Goal: Task Accomplishment & Management: Manage account settings

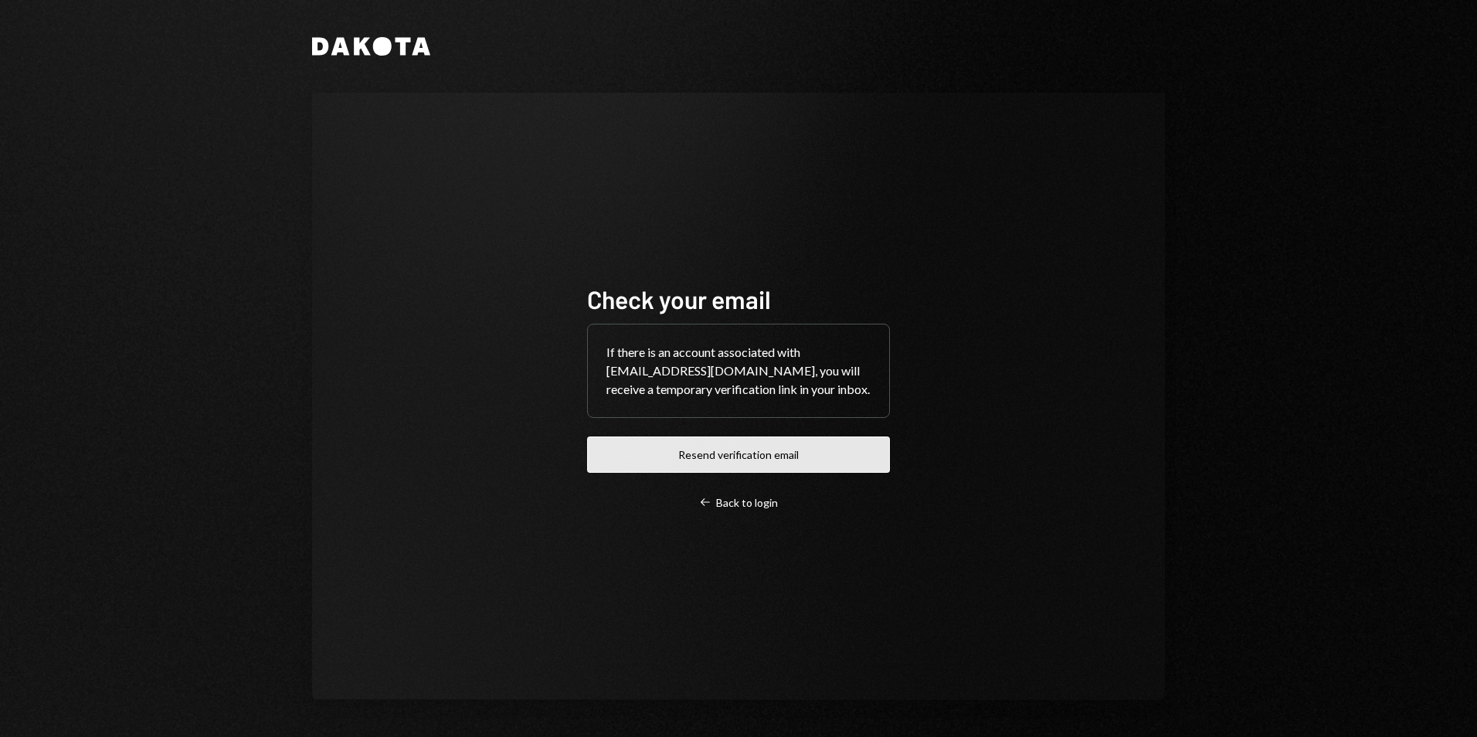
click at [712, 460] on button "Resend verification email" at bounding box center [738, 454] width 303 height 36
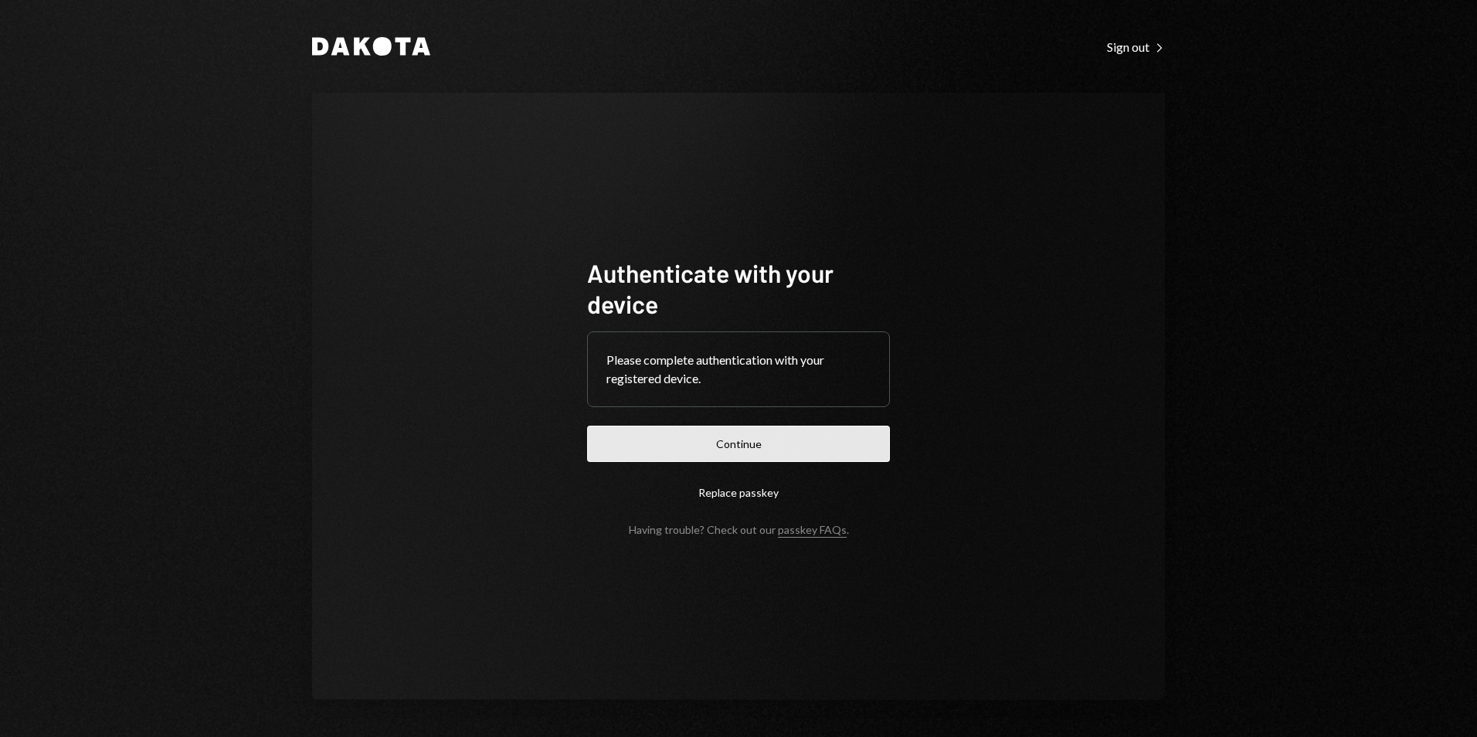
click at [728, 448] on button "Continue" at bounding box center [738, 444] width 303 height 36
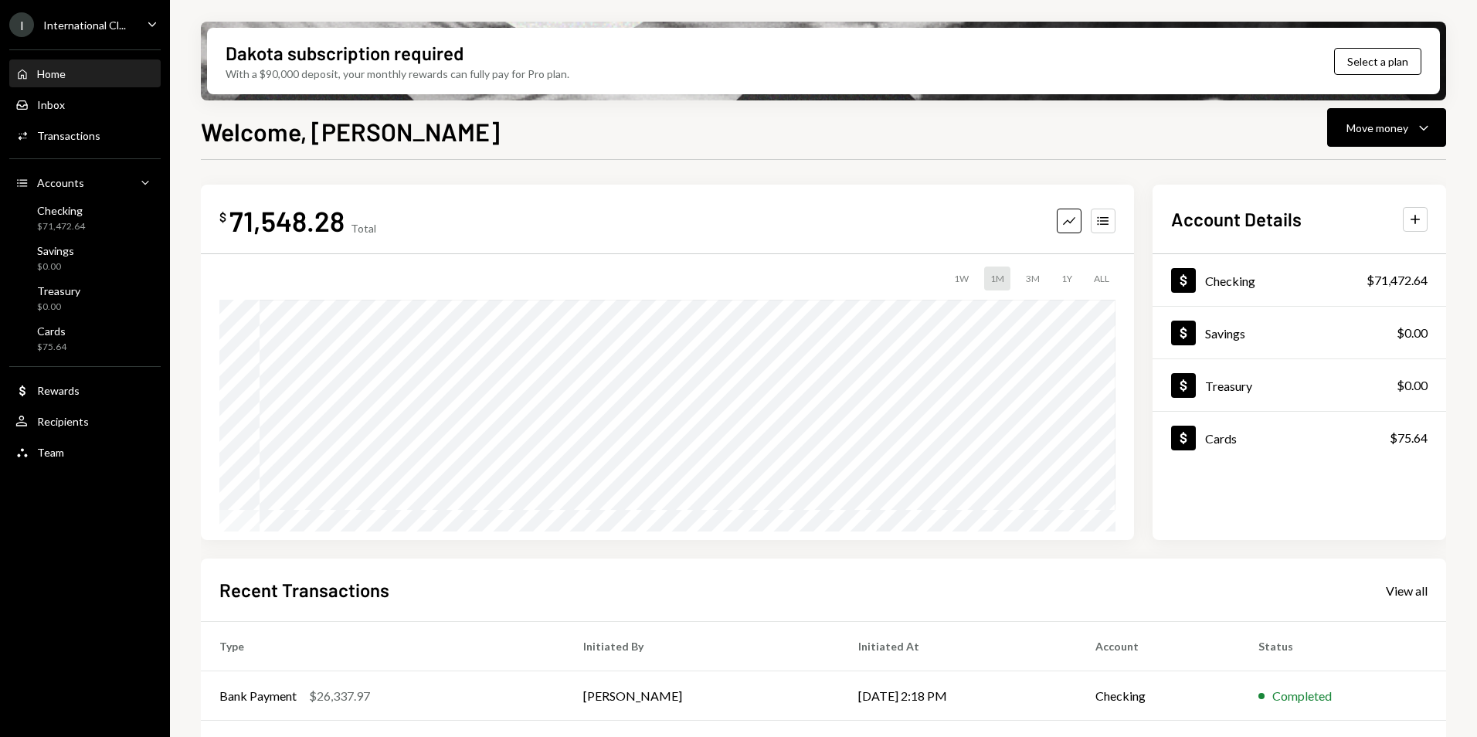
drag, startPoint x: 80, startPoint y: 23, endPoint x: 90, endPoint y: 29, distance: 11.4
click at [80, 23] on div "International Cl..." at bounding box center [84, 25] width 83 height 13
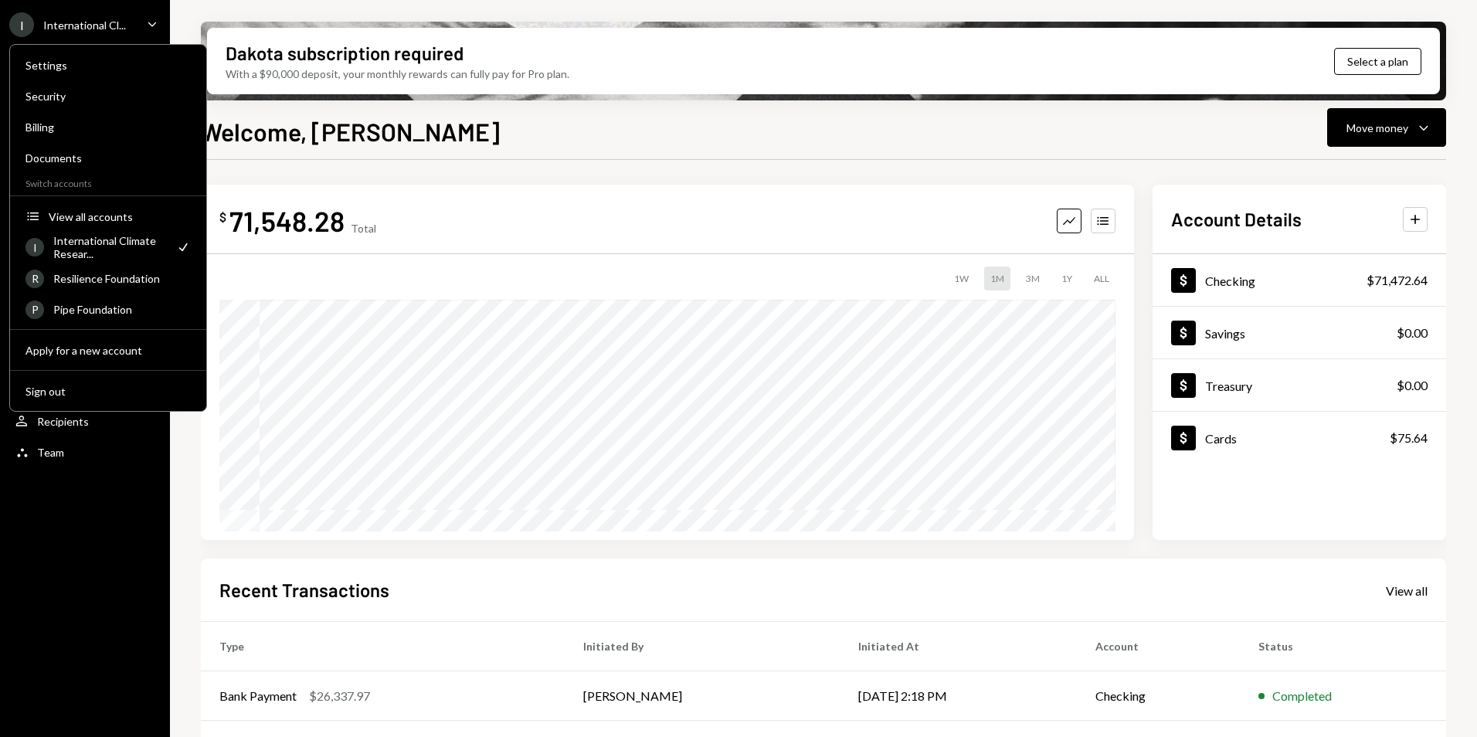
click at [792, 130] on div "Welcome, [PERSON_NAME] Move money Caret Down" at bounding box center [823, 130] width 1245 height 34
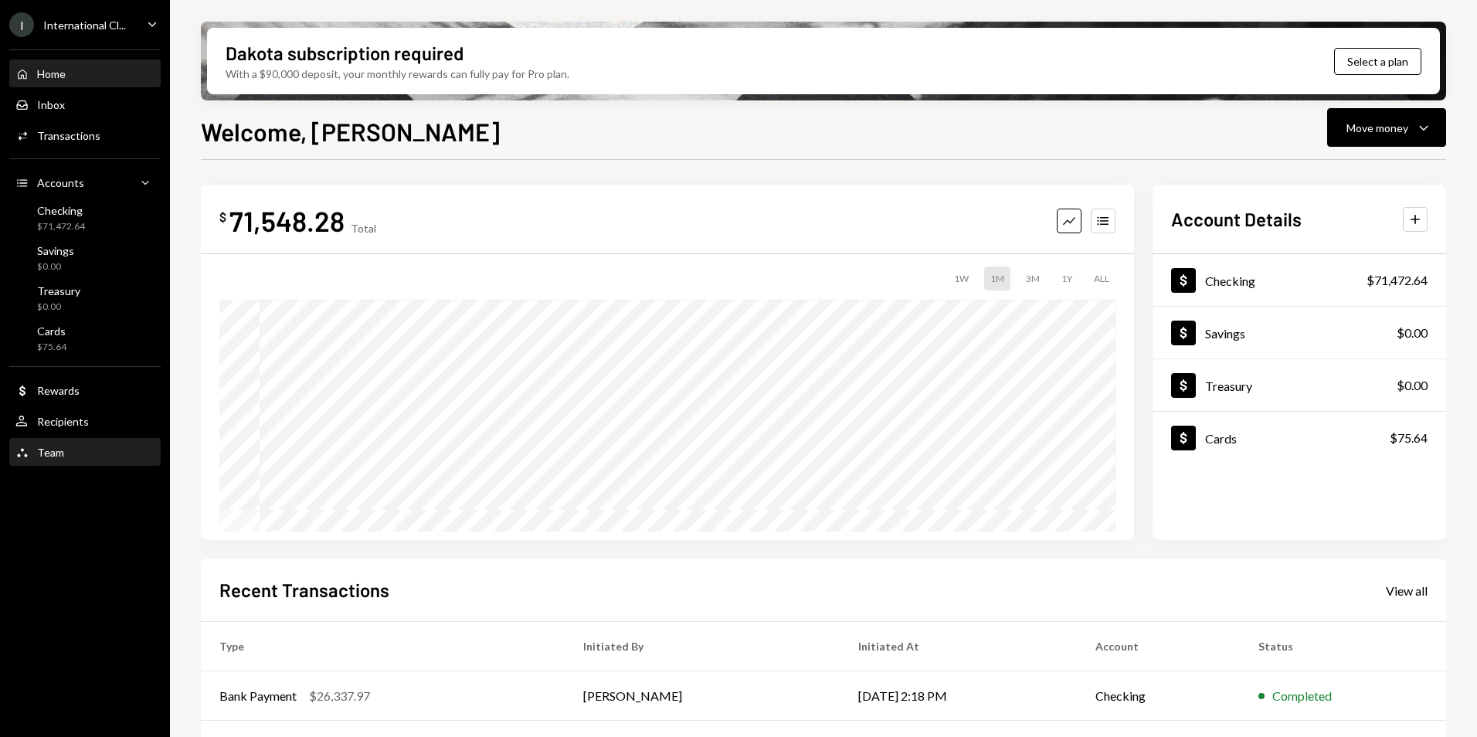
click at [57, 461] on div "Team Team" at bounding box center [84, 452] width 139 height 26
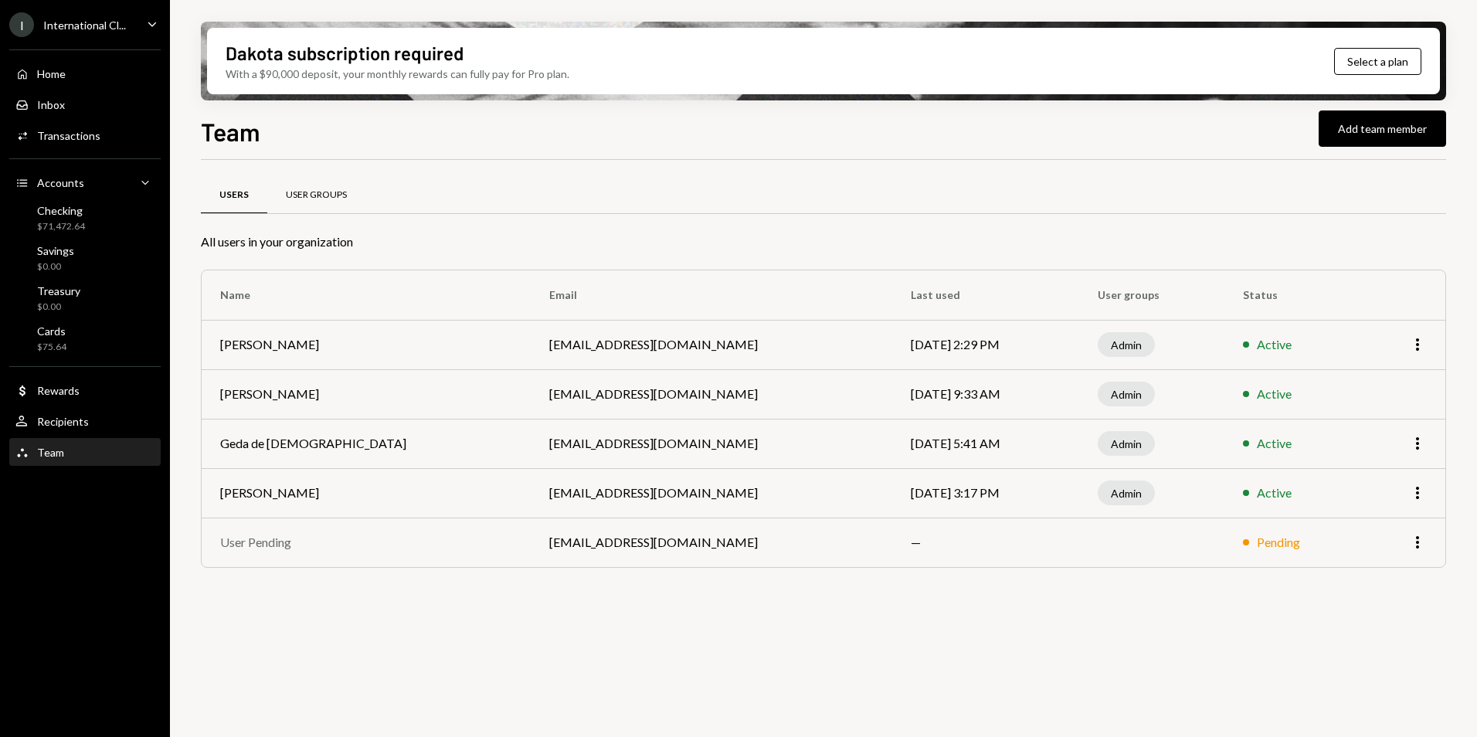
click at [318, 197] on div "User Groups" at bounding box center [316, 194] width 61 height 13
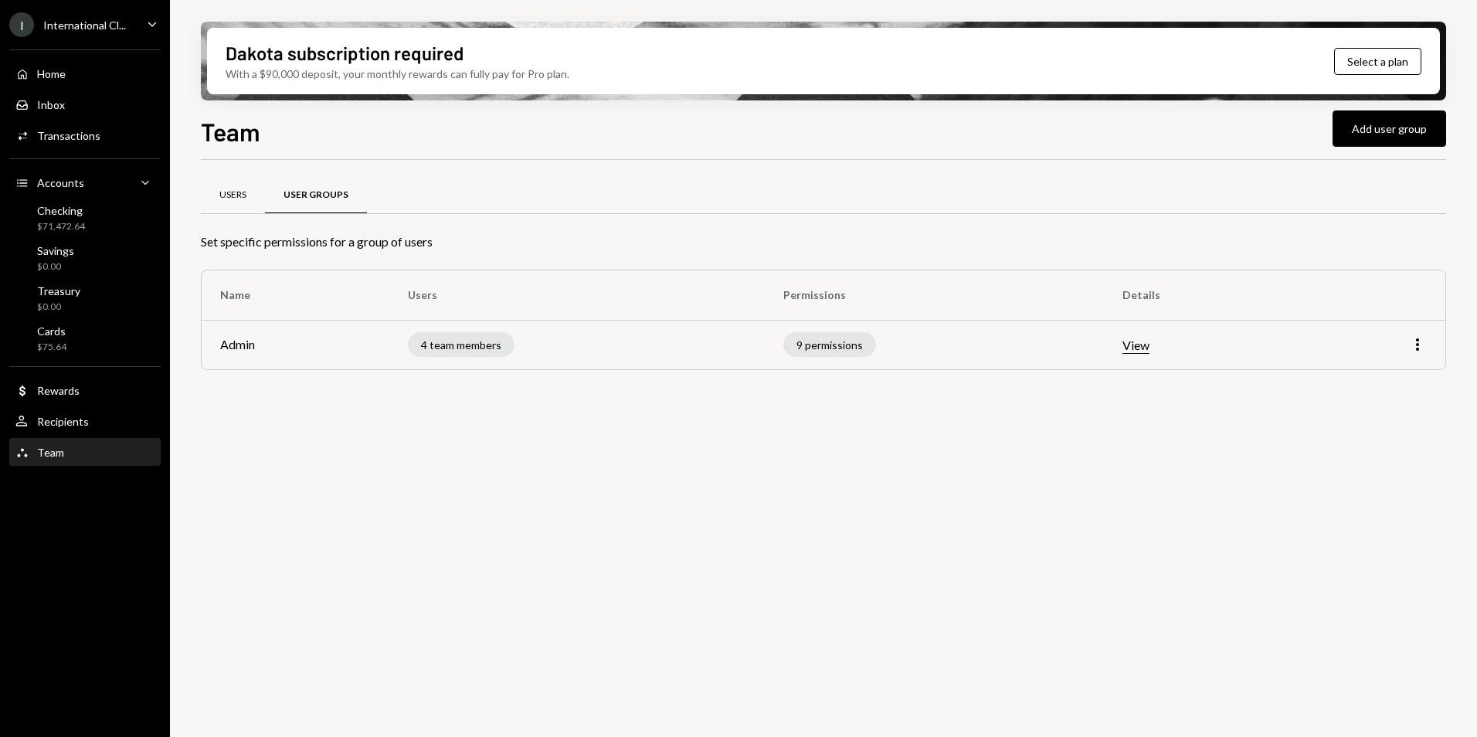
click at [232, 192] on div "Users" at bounding box center [232, 194] width 27 height 13
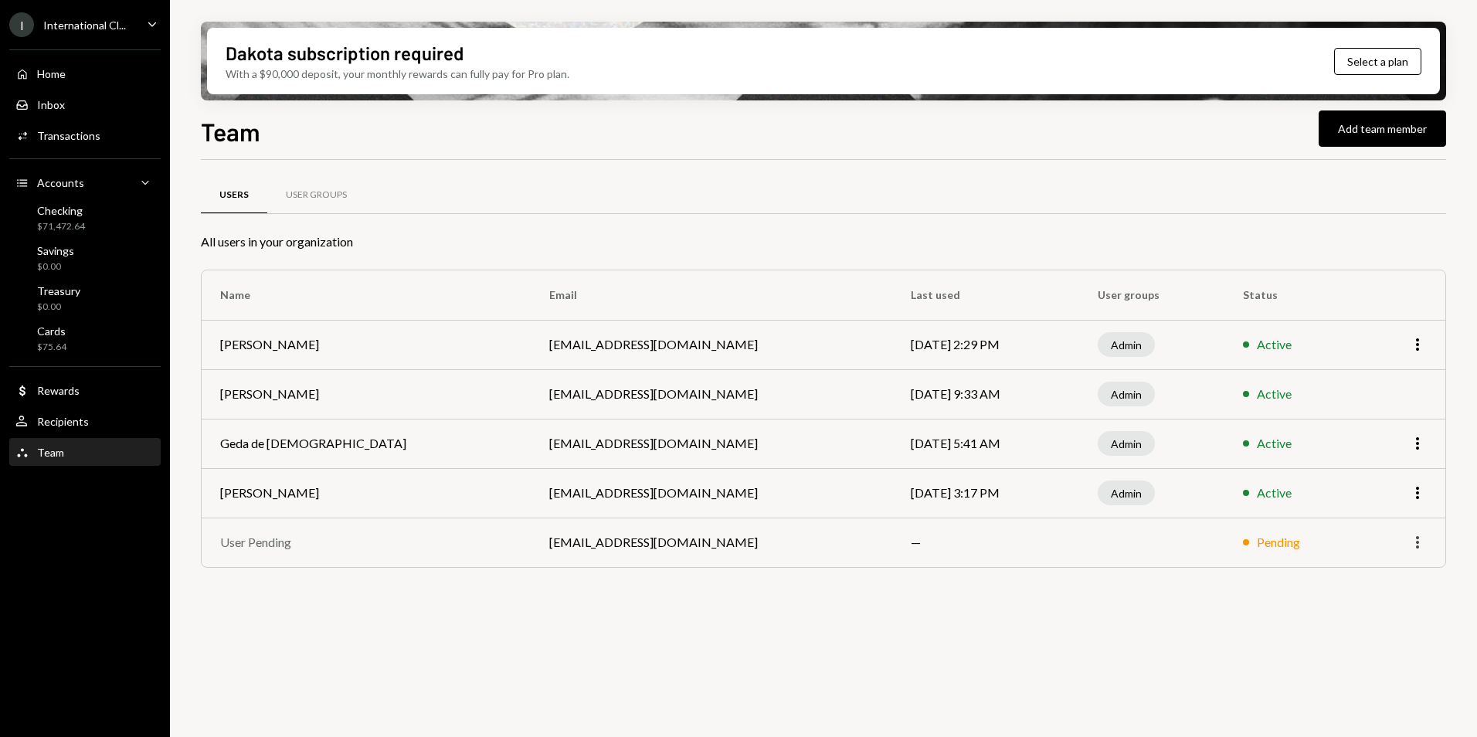
click at [1419, 543] on icon "More" at bounding box center [1417, 542] width 19 height 19
click at [1236, 630] on div "Users User Groups All users in your organization Name Email Last used User grou…" at bounding box center [823, 457] width 1245 height 595
